Goal: Task Accomplishment & Management: Use online tool/utility

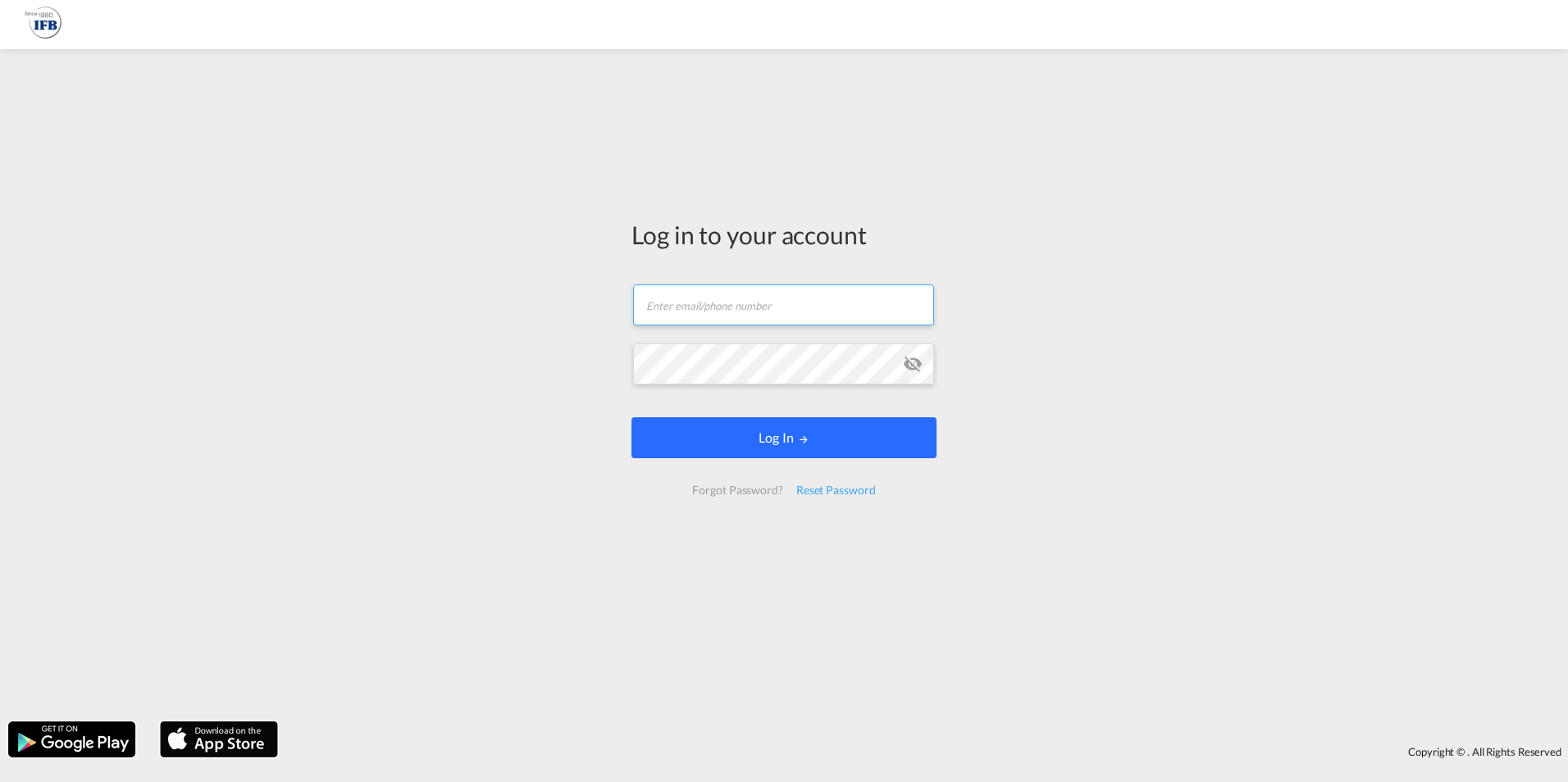
type input "kevin.polachowski@ifbhamburg.de"
click at [812, 429] on button "Log In" at bounding box center [783, 437] width 305 height 41
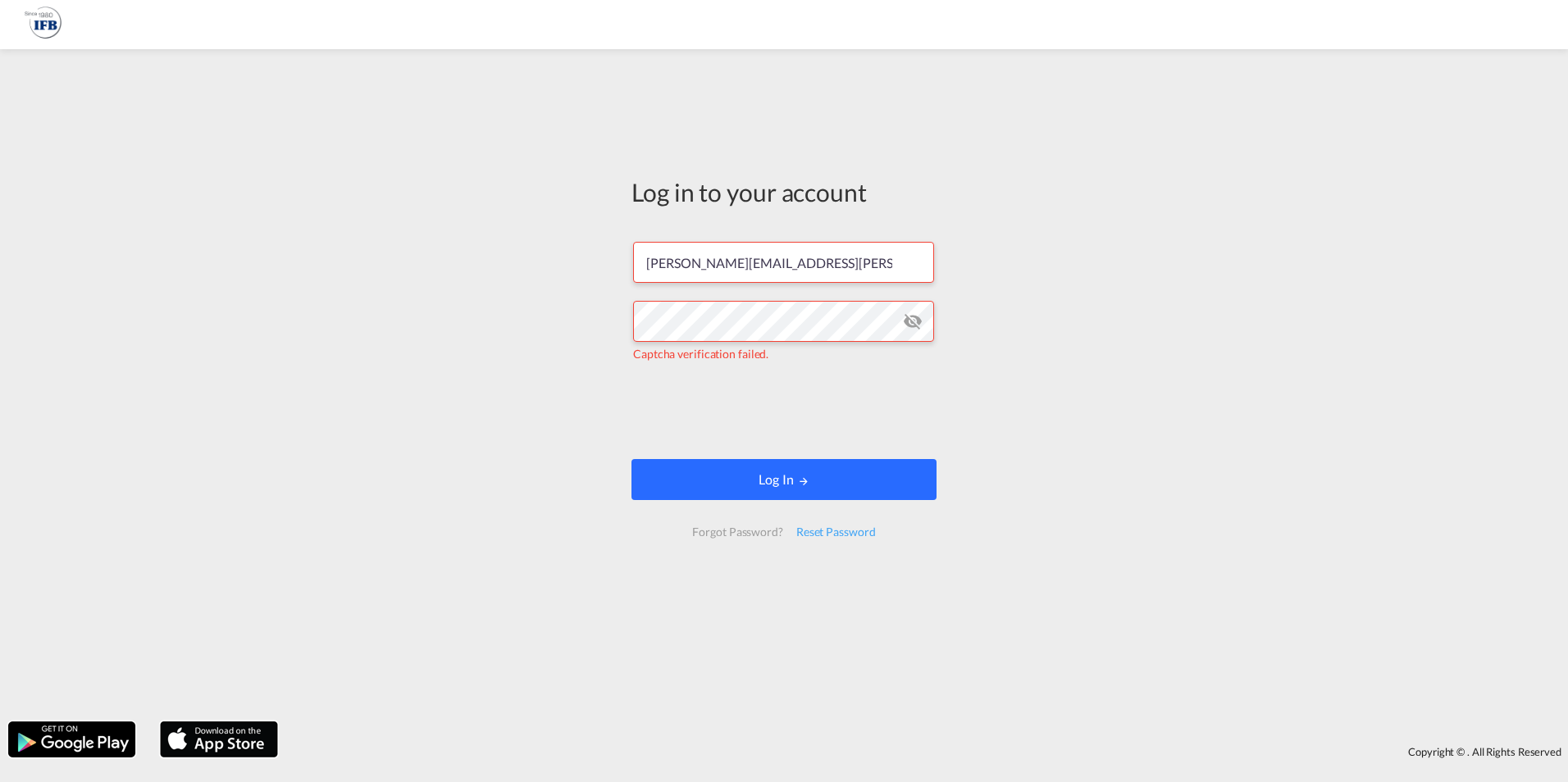
click at [806, 478] on md-icon "LOGIN" at bounding box center [803, 481] width 12 height 12
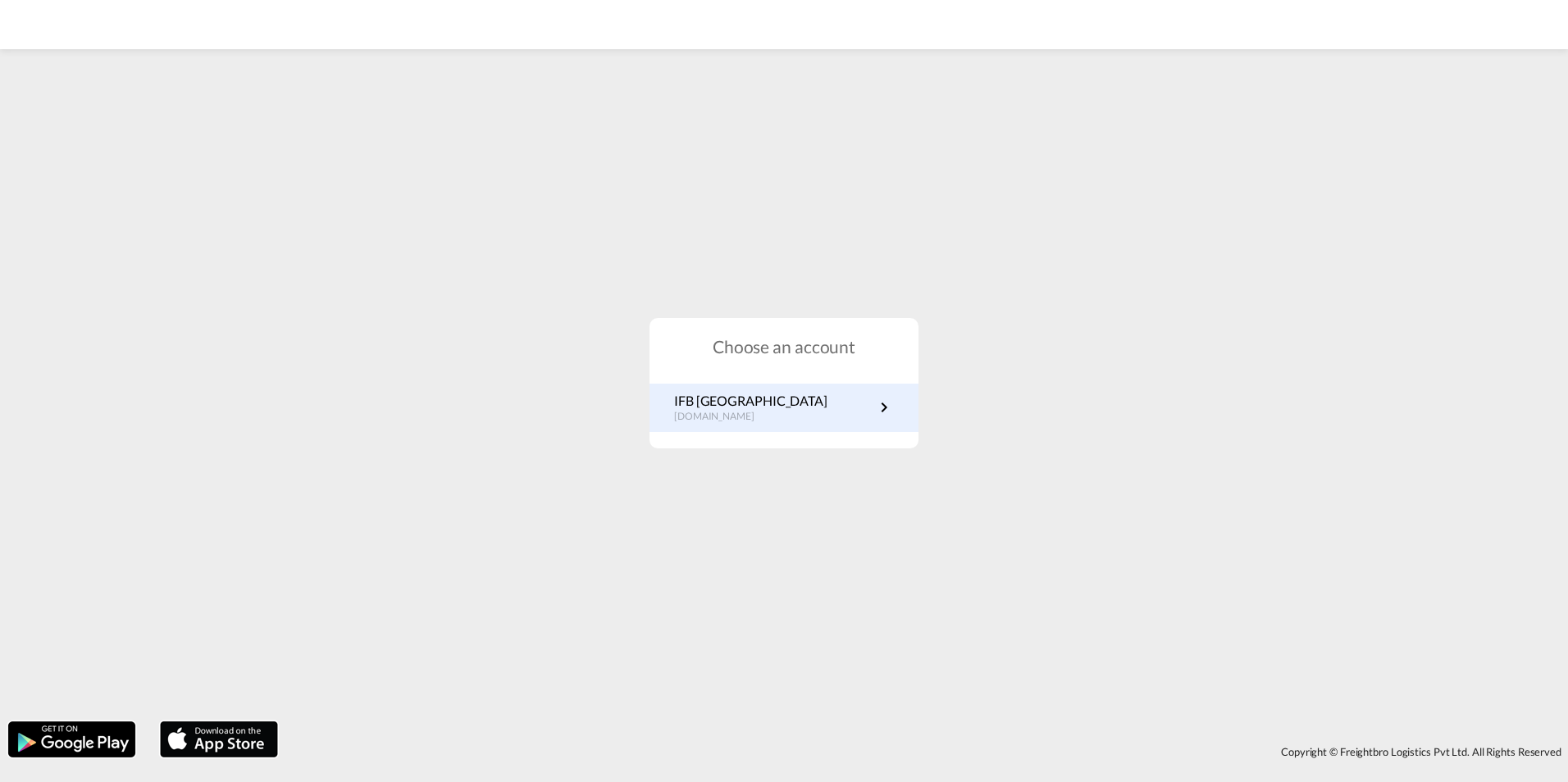
click at [783, 426] on div "IFB Germany de.portal.ifb.com" at bounding box center [784, 407] width 269 height 48
click at [783, 412] on link "IFB Germany de.portal.ifb.com" at bounding box center [784, 407] width 220 height 32
